Goal: Task Accomplishment & Management: Use online tool/utility

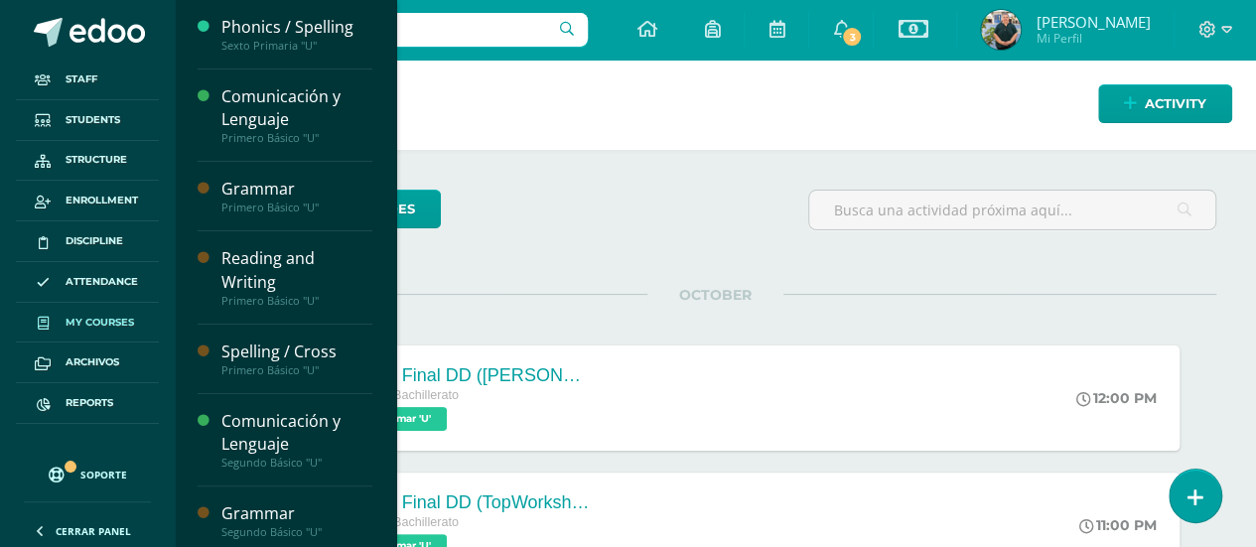
click at [100, 321] on span "My courses" at bounding box center [100, 323] width 69 height 16
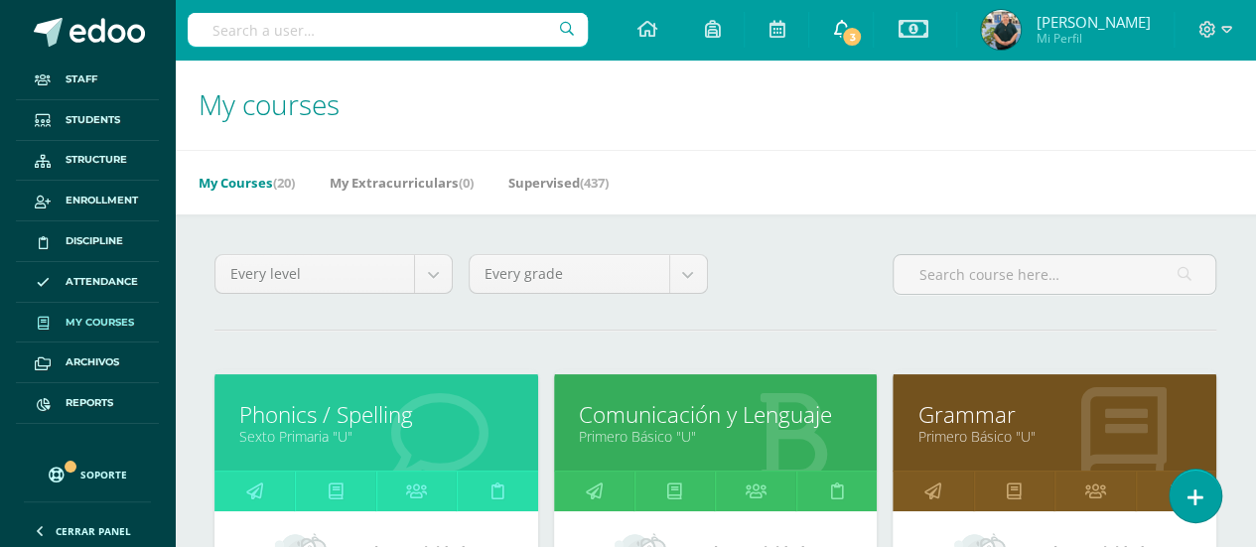
click at [841, 33] on span "3" at bounding box center [852, 37] width 22 height 22
click at [310, 418] on link "Phonics / Spelling" at bounding box center [376, 414] width 274 height 31
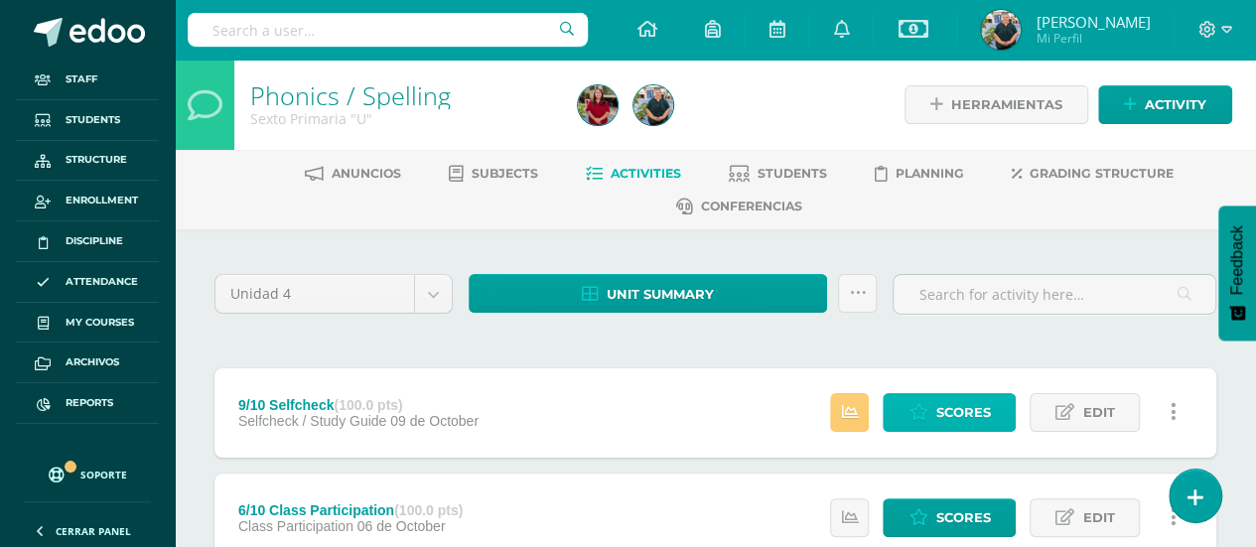
click at [976, 419] on span "Scores" at bounding box center [962, 412] width 55 height 37
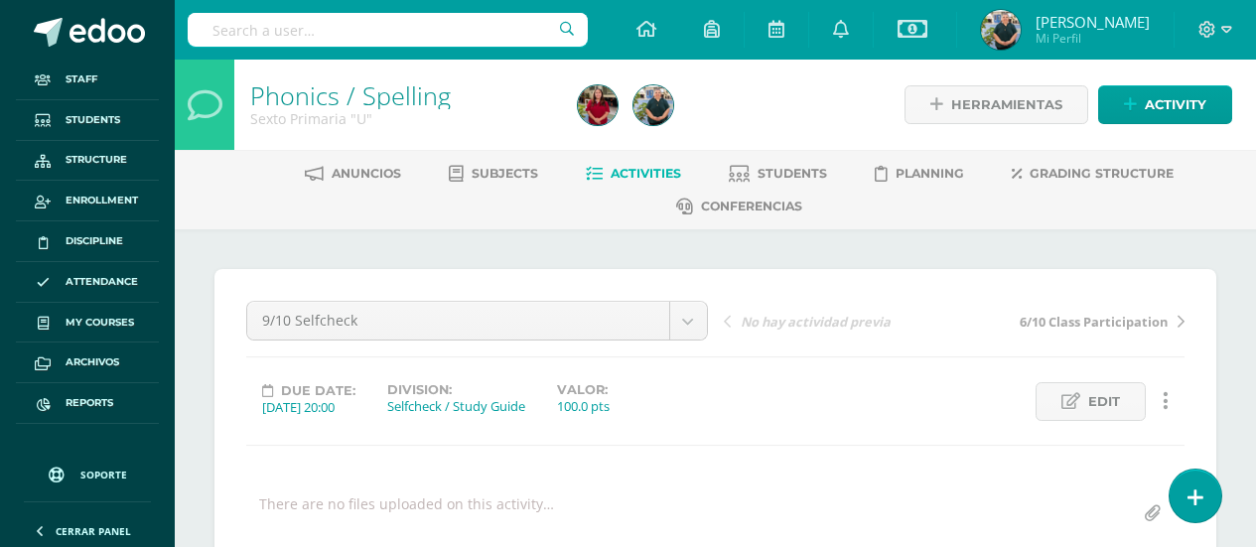
scroll to position [316, 0]
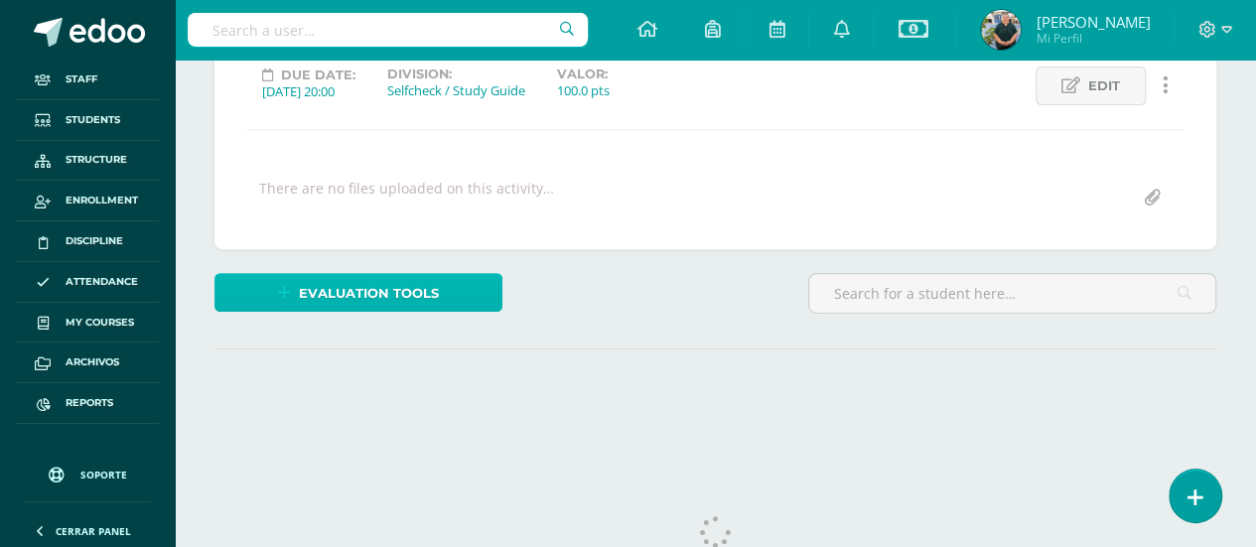
click at [348, 291] on span "Evaluation tools" at bounding box center [369, 293] width 140 height 37
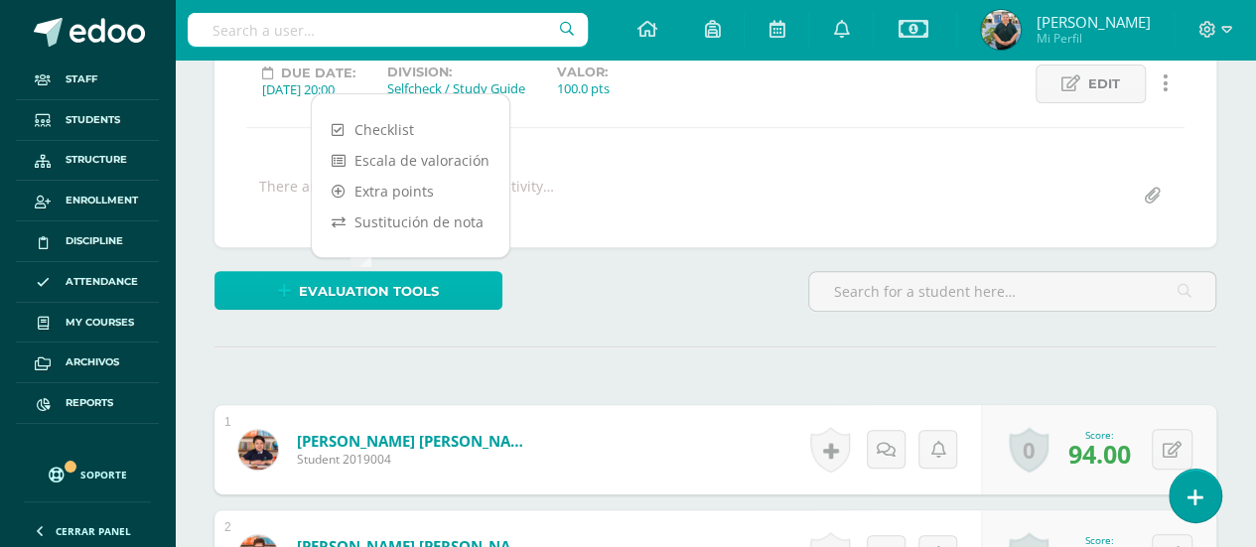
scroll to position [319, 0]
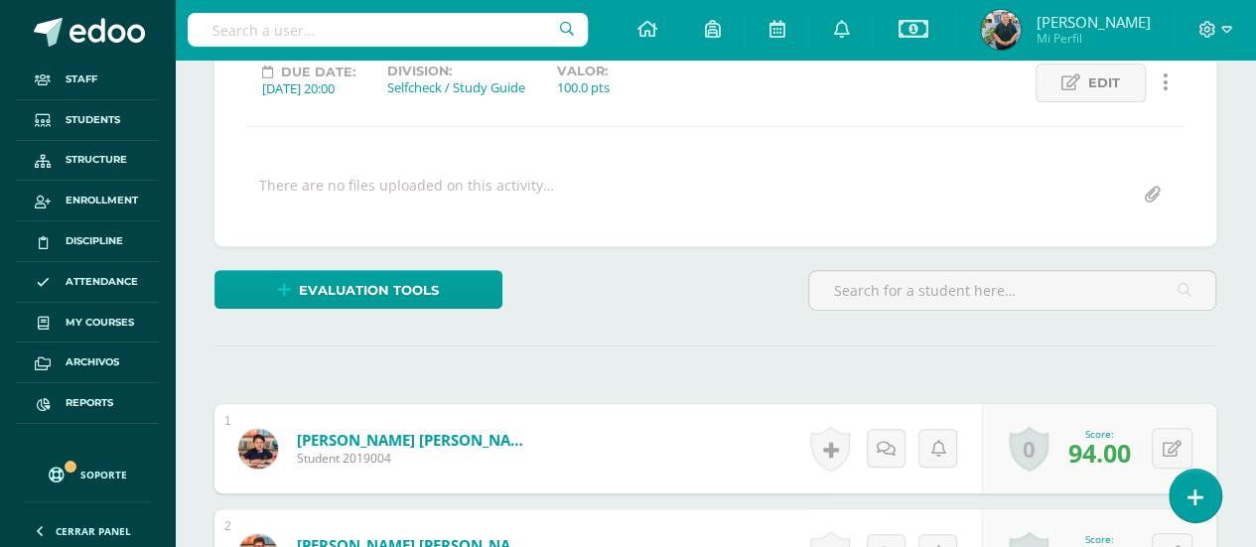
click at [93, 462] on link "Soporte" at bounding box center [87, 472] width 127 height 49
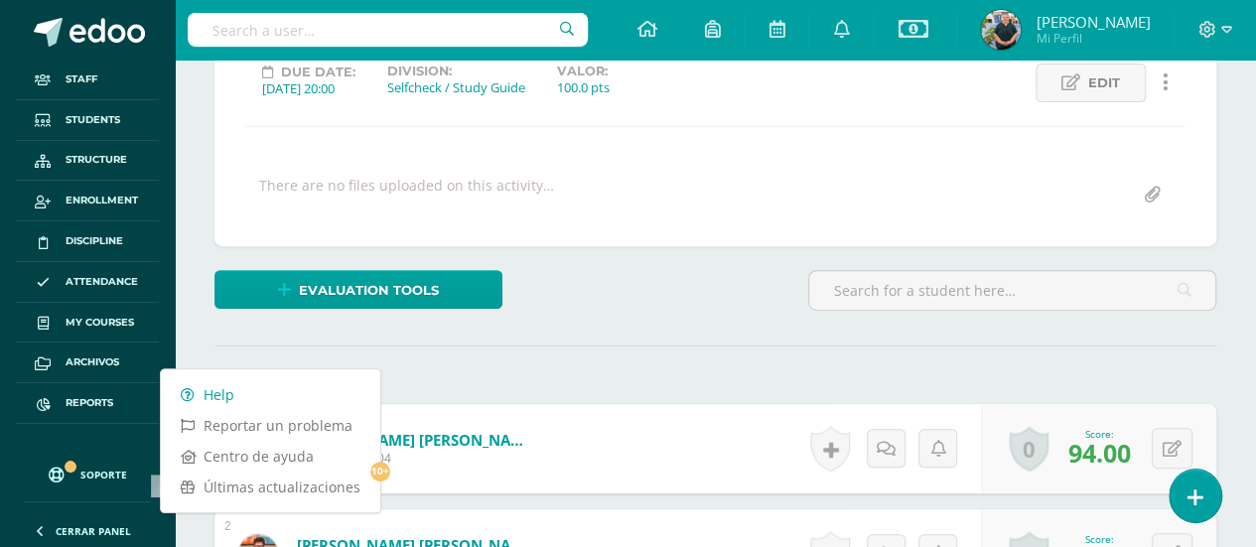
click at [213, 390] on link "Help" at bounding box center [270, 394] width 219 height 31
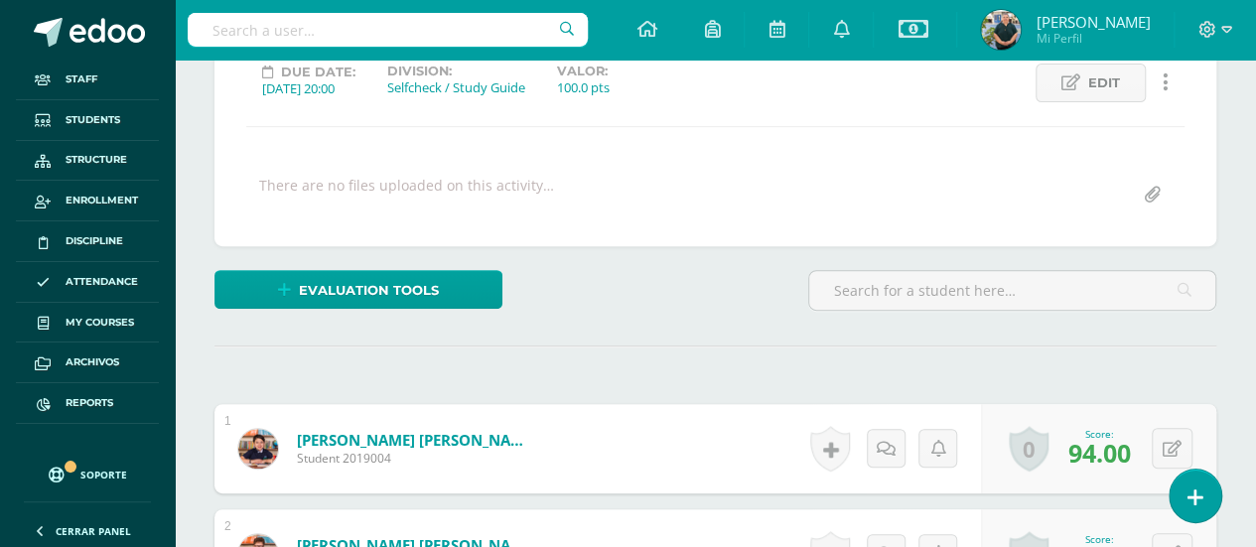
click at [582, 289] on div "Evaluation tools" at bounding box center [419, 298] width 424 height 57
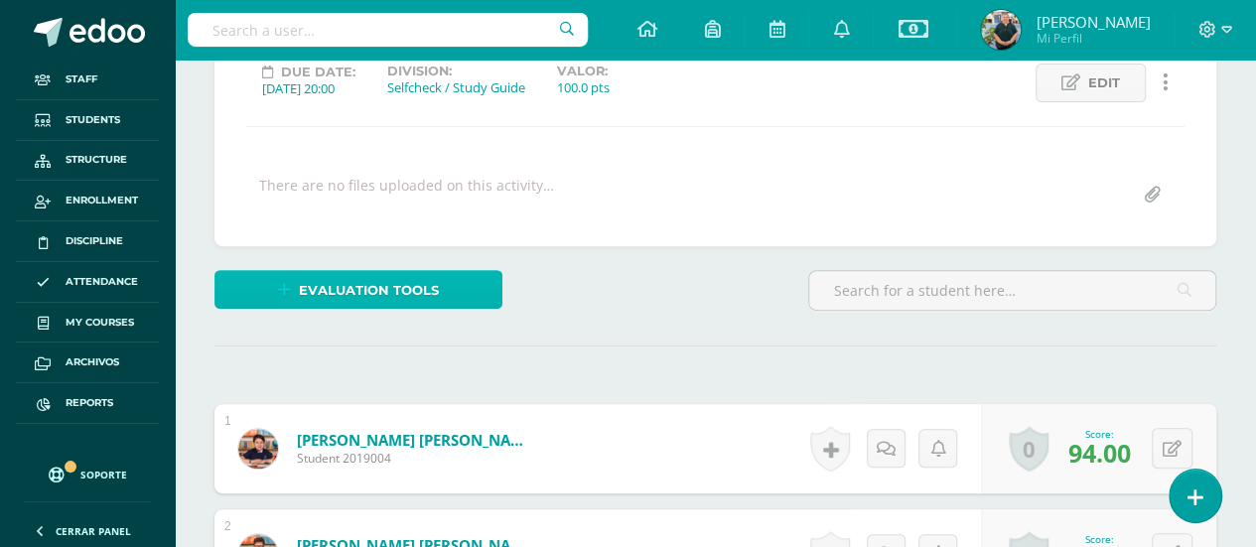
click at [438, 279] on link "Evaluation tools" at bounding box center [359, 289] width 288 height 39
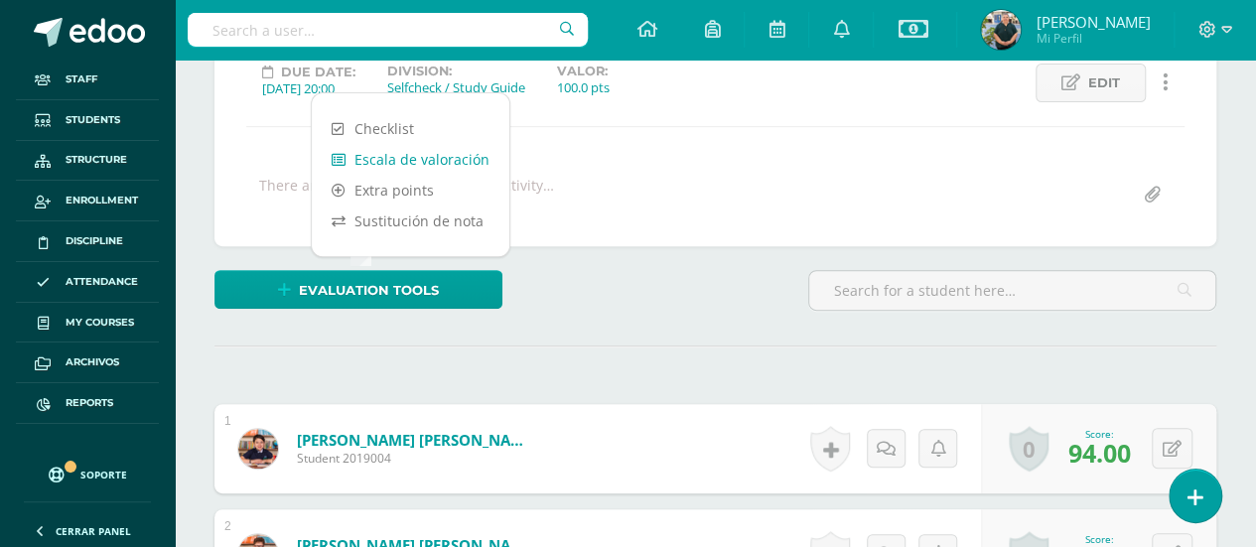
click at [415, 157] on link "Escala de valoración" at bounding box center [411, 159] width 198 height 31
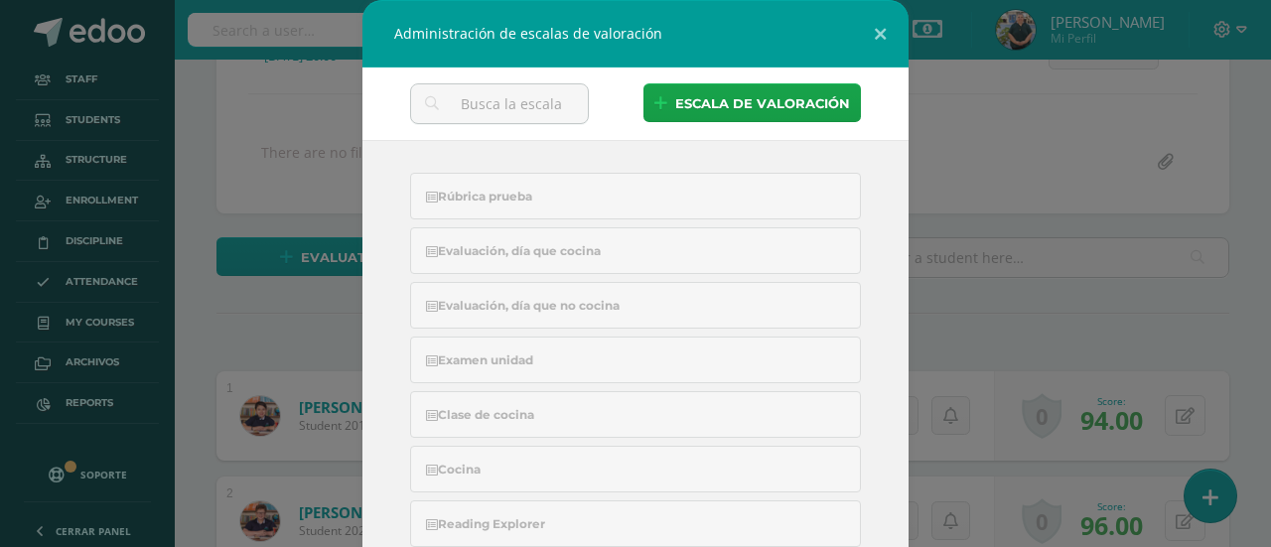
click at [950, 112] on div "Administración de escalas de valoración escala de valoración Rúbrica prueba Eva…" at bounding box center [635, 327] width 1255 height 655
